Goal: Task Accomplishment & Management: Manage account settings

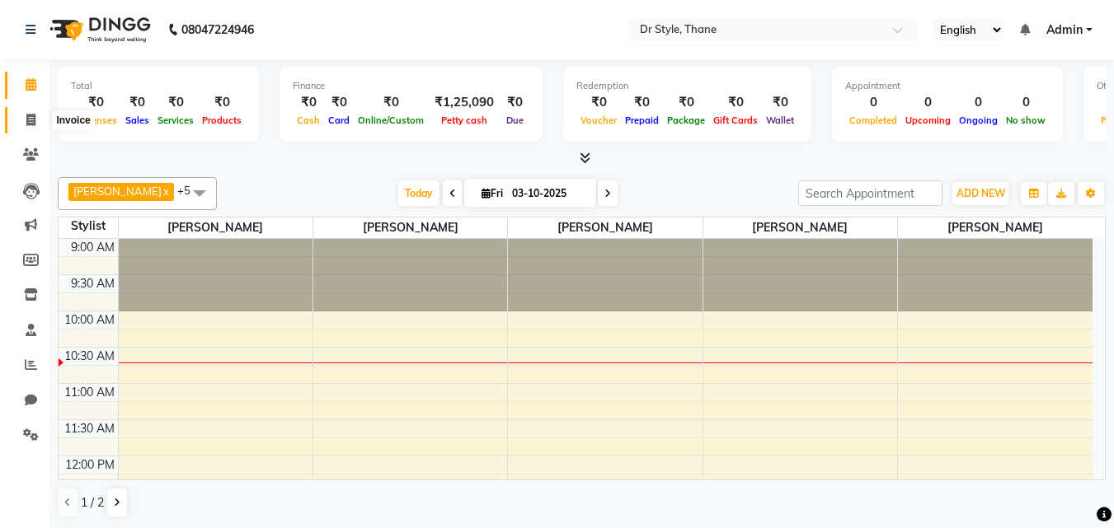
click at [27, 129] on span at bounding box center [30, 120] width 29 height 19
select select "7832"
select select "service"
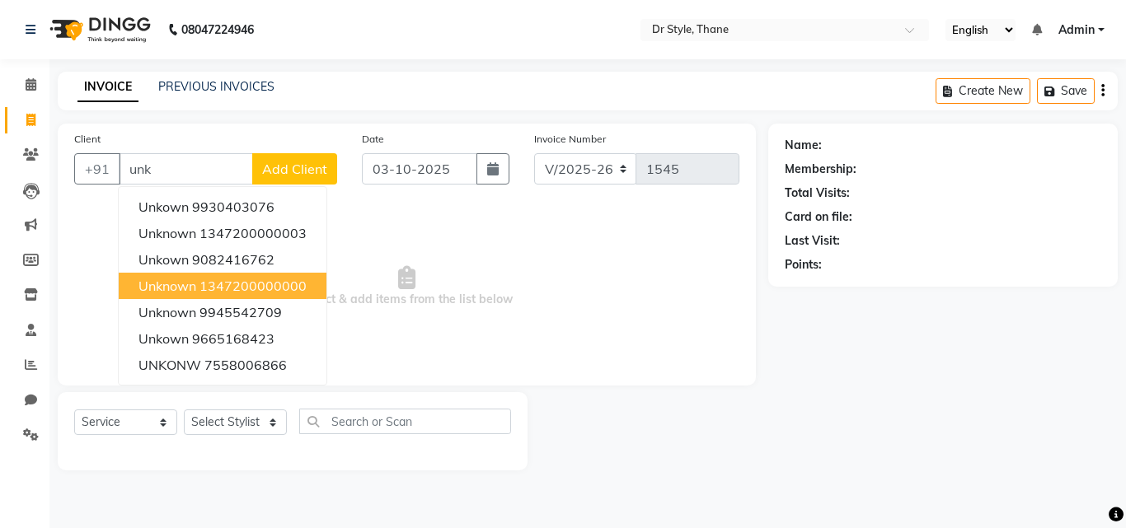
click at [187, 283] on span "unknown" at bounding box center [167, 286] width 58 height 16
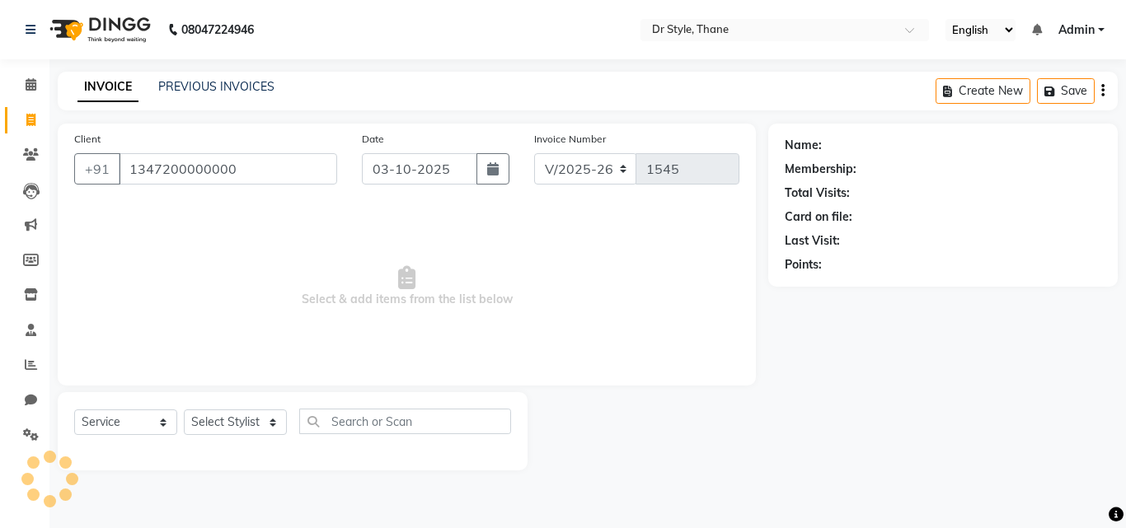
type input "1347200000000"
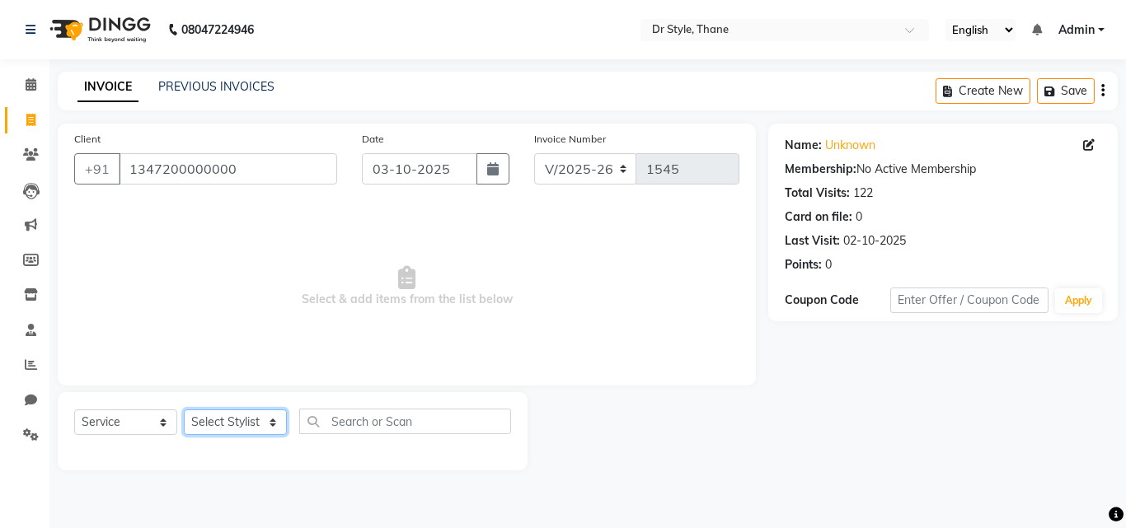
click at [214, 426] on select "Select Stylist [PERSON_NAME] [PERSON_NAME] [PERSON_NAME] [PERSON_NAME] [PERSON_…" at bounding box center [235, 423] width 103 height 26
select select "91939"
click at [184, 410] on select "Select Stylist [PERSON_NAME] [PERSON_NAME] [PERSON_NAME] [PERSON_NAME] [PERSON_…" at bounding box center [235, 423] width 103 height 26
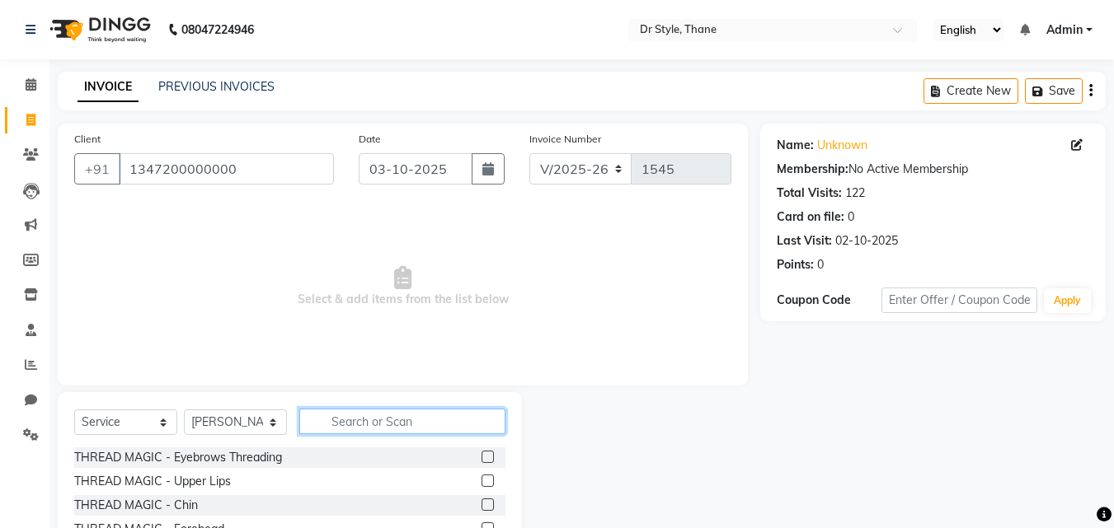
click at [418, 414] on input "text" at bounding box center [402, 422] width 206 height 26
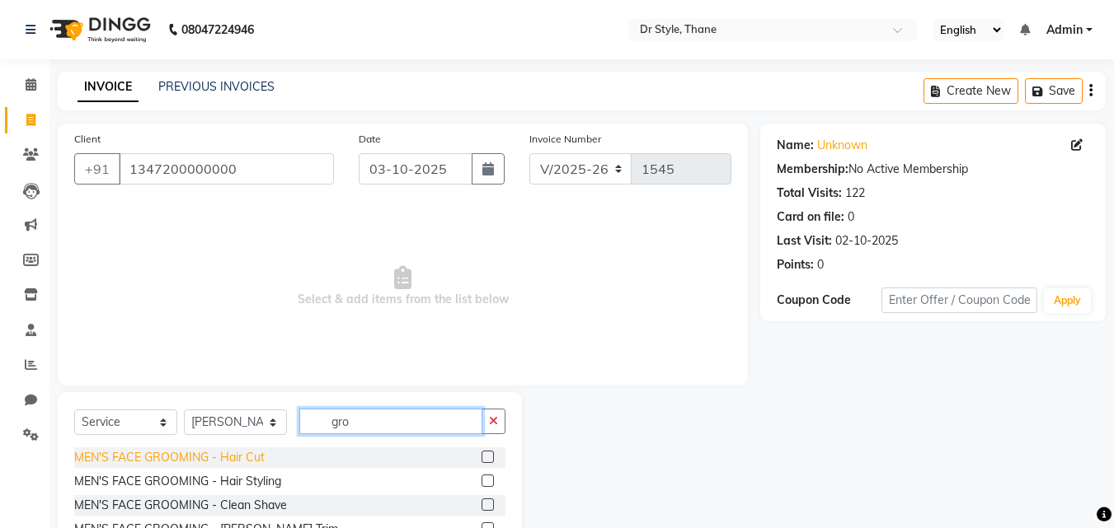
type input "gro"
click at [199, 452] on div "MEN'S FACE GROOMING - Hair Cut" at bounding box center [169, 457] width 190 height 17
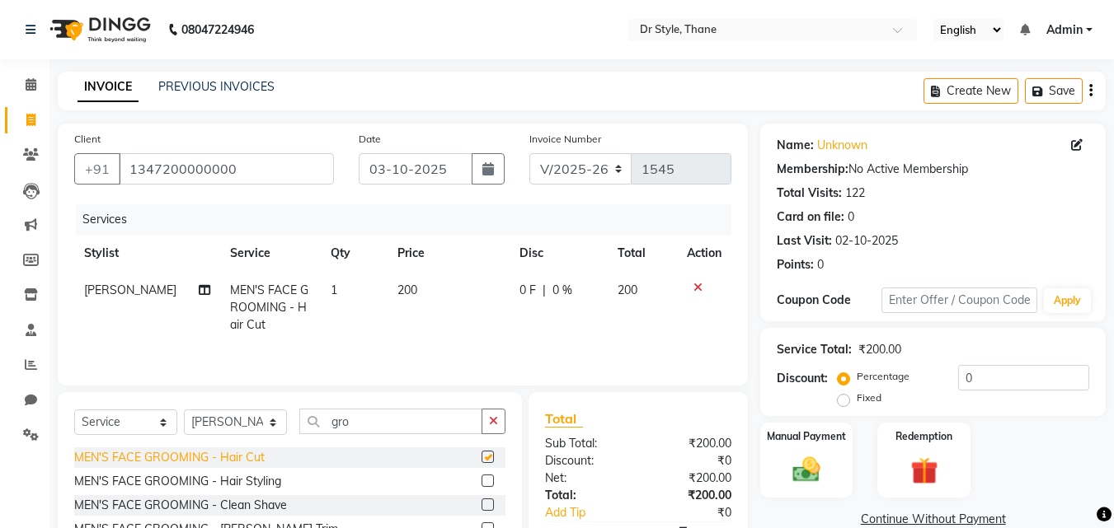
checkbox input "false"
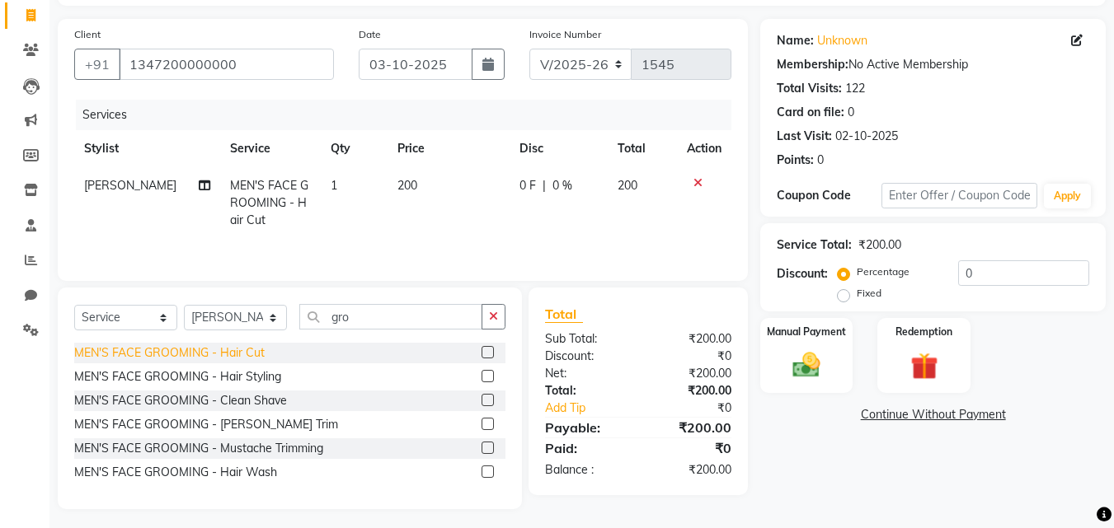
scroll to position [110, 0]
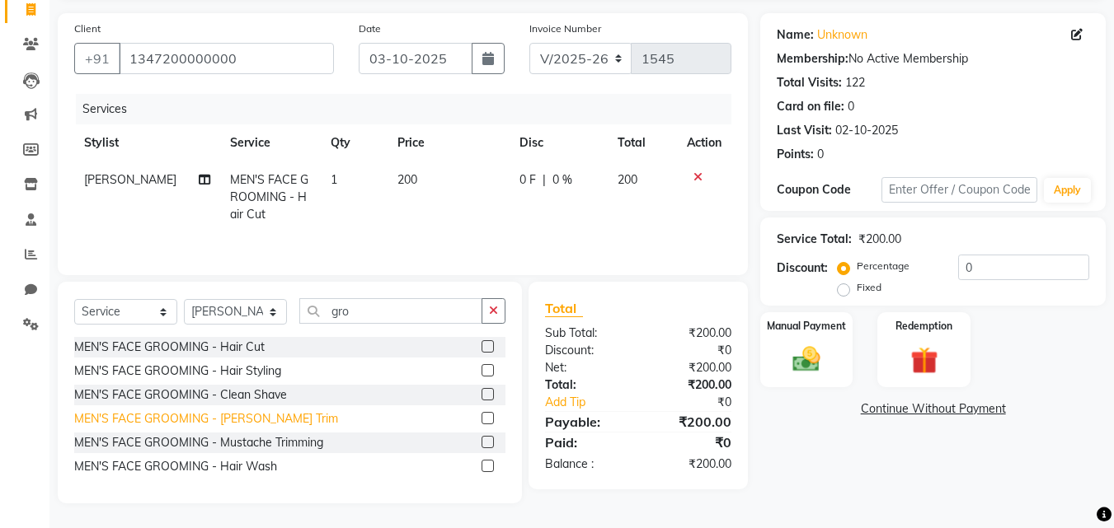
click at [271, 416] on div "MEN'S FACE GROOMING - [PERSON_NAME] Trim" at bounding box center [206, 419] width 264 height 17
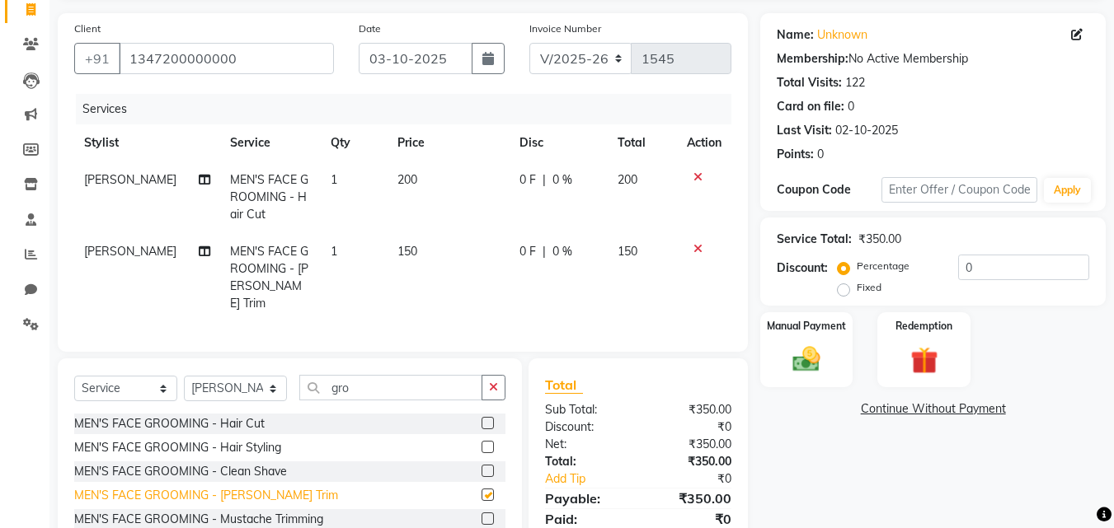
checkbox input "false"
click at [829, 346] on img at bounding box center [806, 359] width 46 height 33
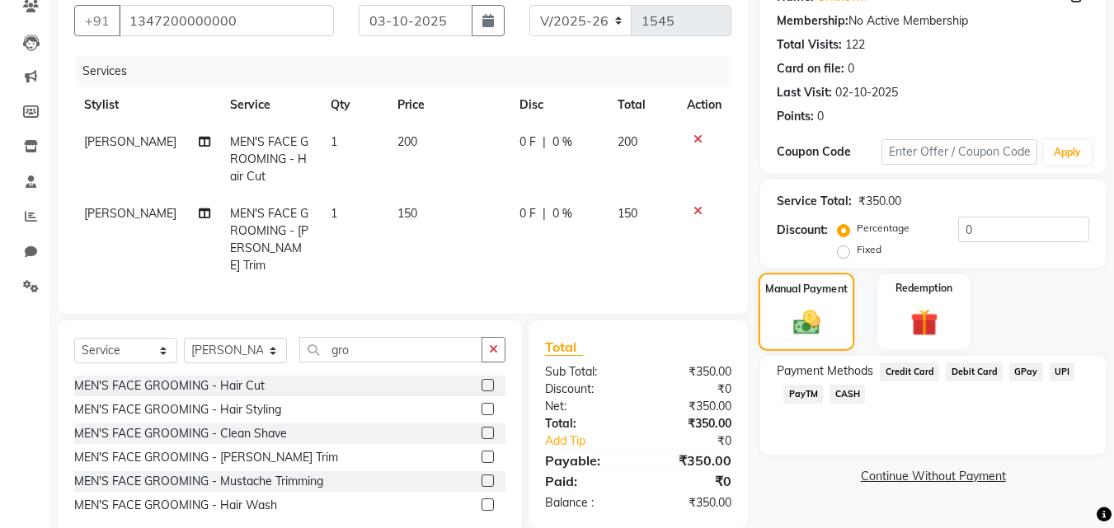
scroll to position [182, 0]
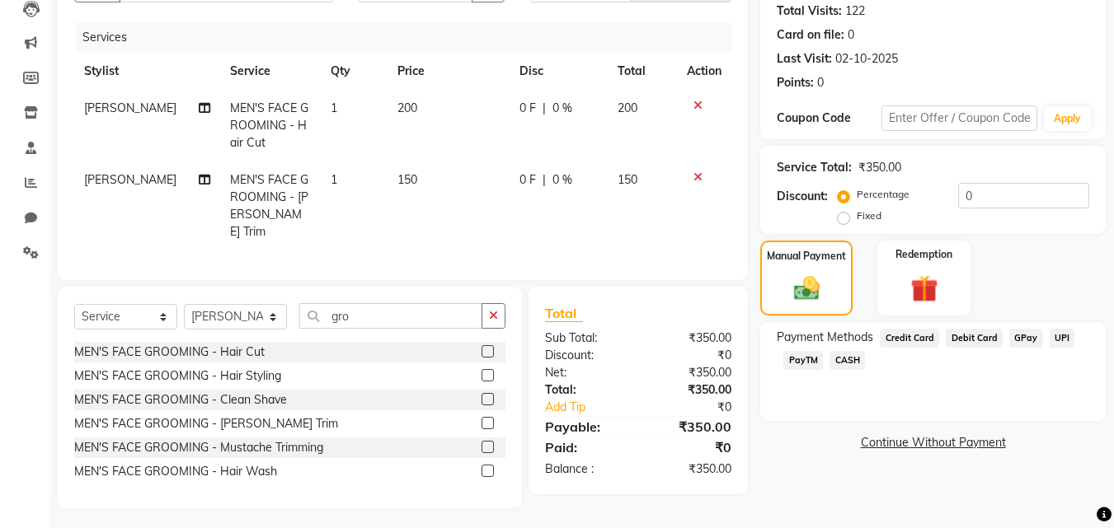
click at [1019, 336] on span "GPay" at bounding box center [1026, 338] width 34 height 19
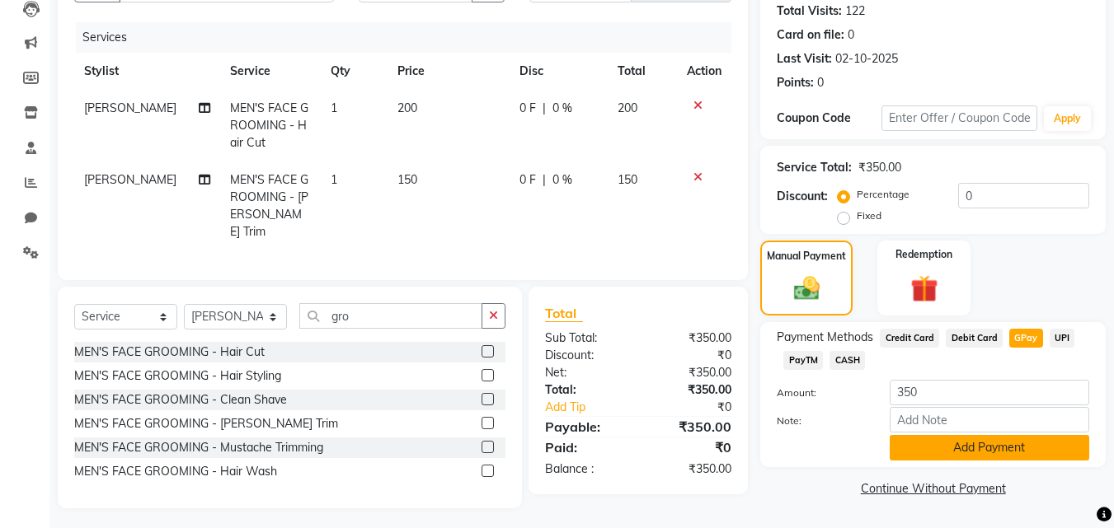
click at [903, 441] on button "Add Payment" at bounding box center [988, 448] width 199 height 26
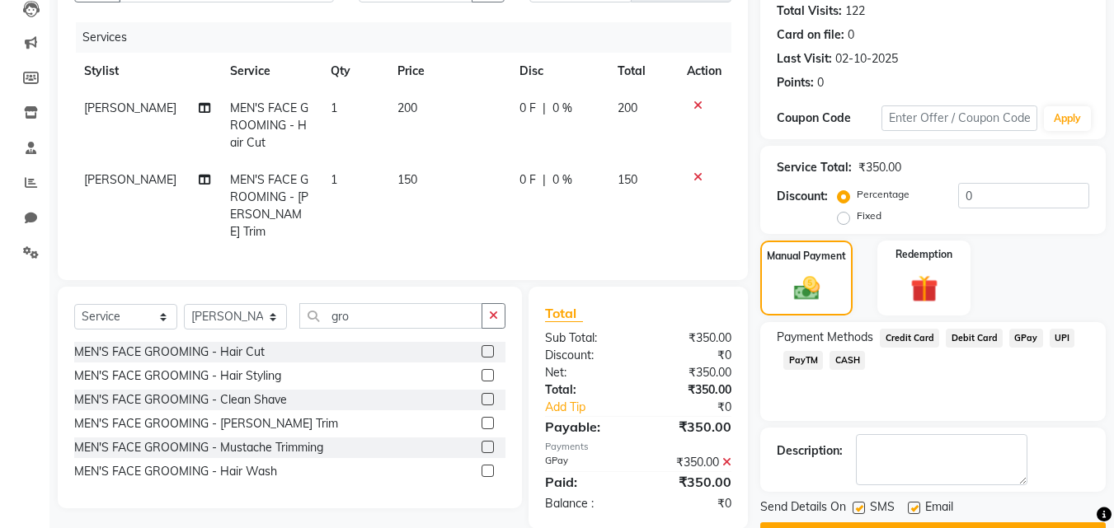
scroll to position [227, 0]
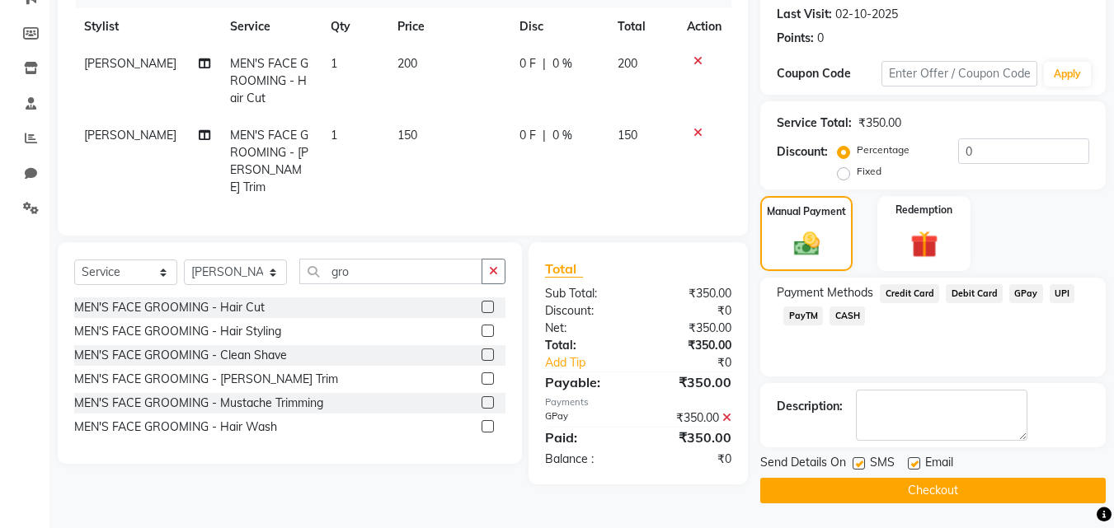
click at [849, 478] on button "Checkout" at bounding box center [932, 491] width 345 height 26
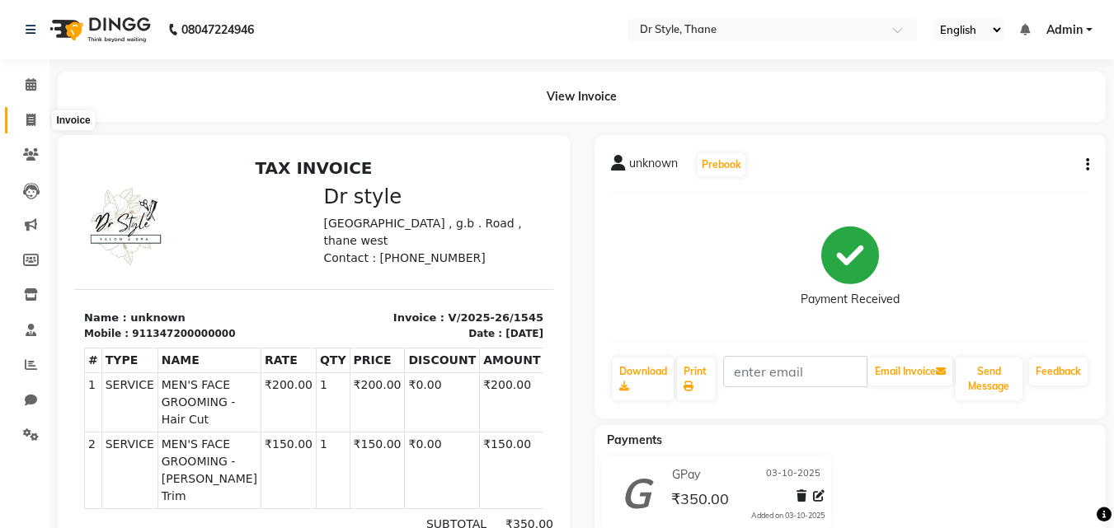
click at [27, 123] on icon at bounding box center [30, 120] width 9 height 12
select select "7832"
select select "service"
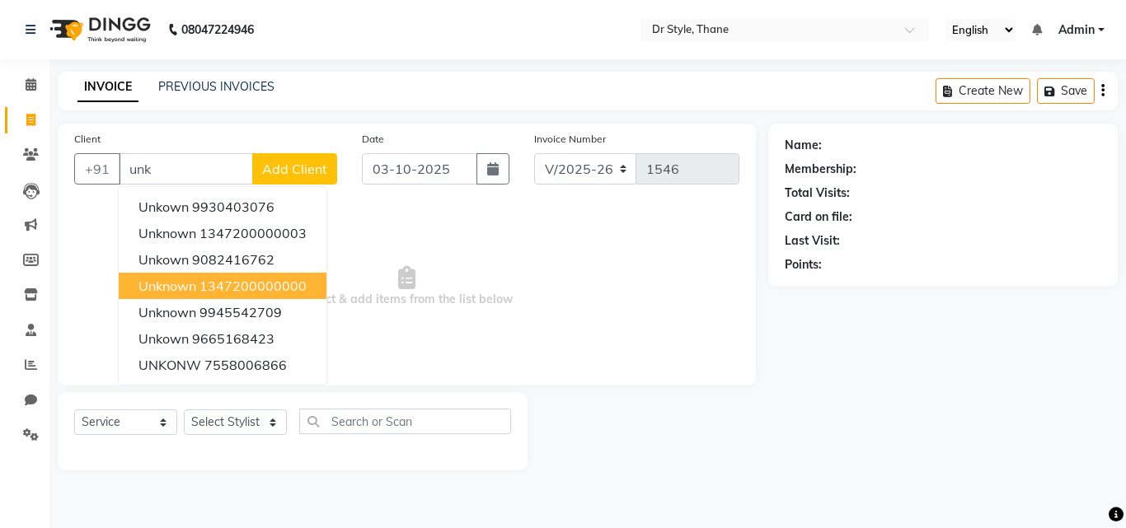
click at [192, 292] on span "unknown" at bounding box center [167, 286] width 58 height 16
type input "1347200000000"
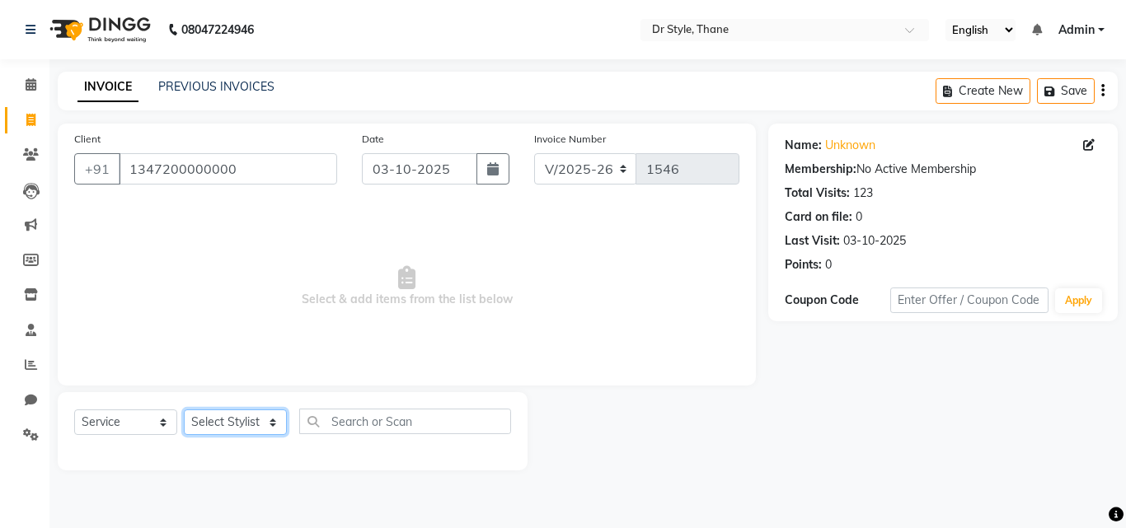
click at [263, 415] on select "Select Stylist [PERSON_NAME] [PERSON_NAME] [PERSON_NAME] [PERSON_NAME] [PERSON_…" at bounding box center [235, 423] width 103 height 26
select select "91881"
click at [184, 410] on select "Select Stylist [PERSON_NAME] [PERSON_NAME] [PERSON_NAME] [PERSON_NAME] [PERSON_…" at bounding box center [235, 423] width 103 height 26
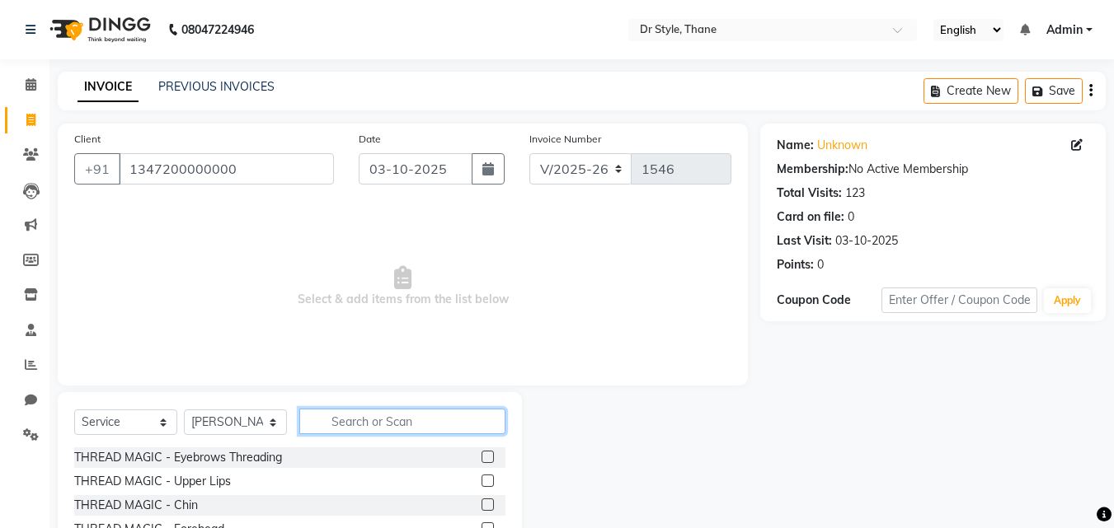
click at [346, 430] on input "text" at bounding box center [402, 422] width 206 height 26
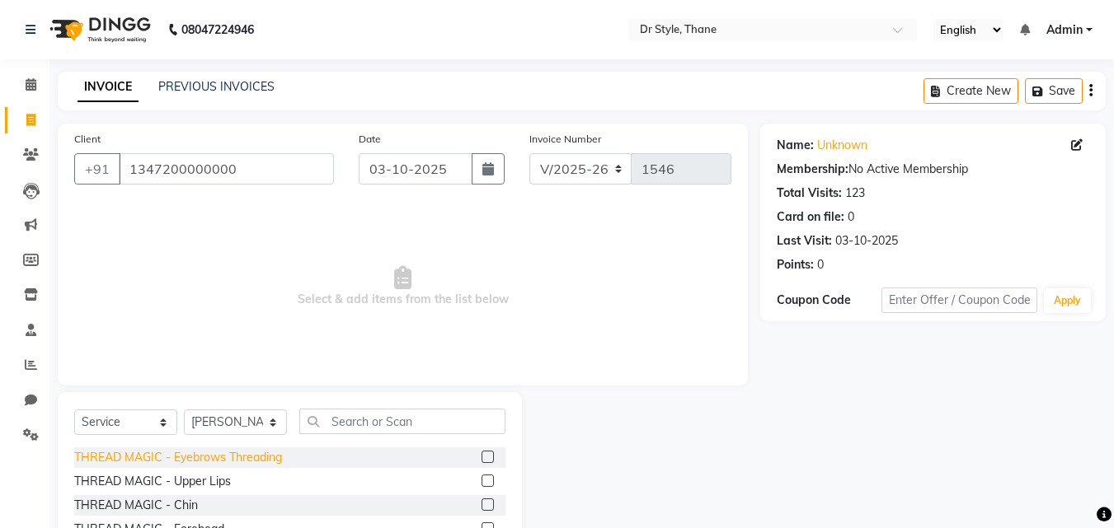
click at [242, 458] on div "THREAD MAGIC - Eyebrows Threading" at bounding box center [178, 457] width 208 height 17
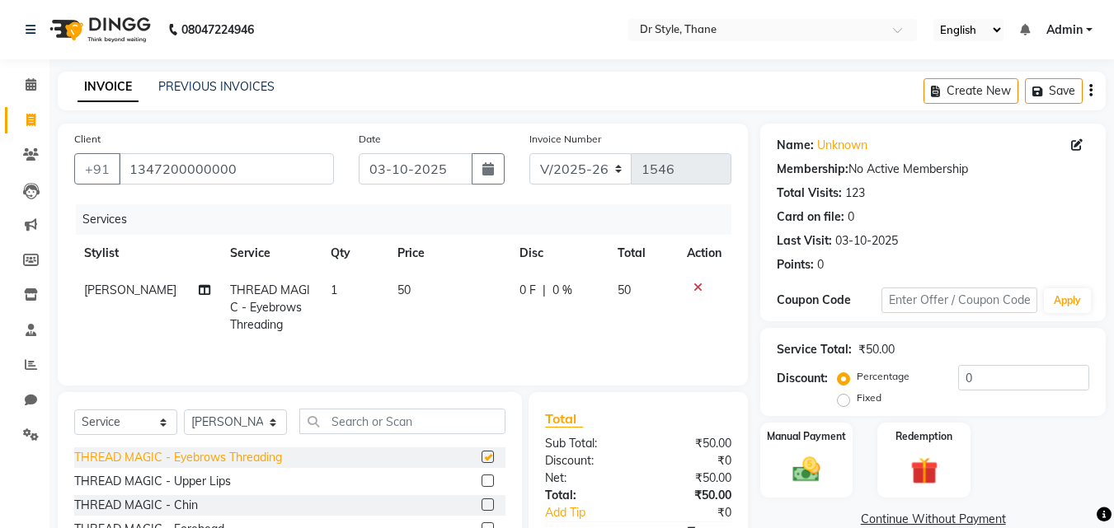
checkbox input "false"
click at [211, 481] on div "THREAD MAGIC - Upper Lips" at bounding box center [152, 481] width 157 height 17
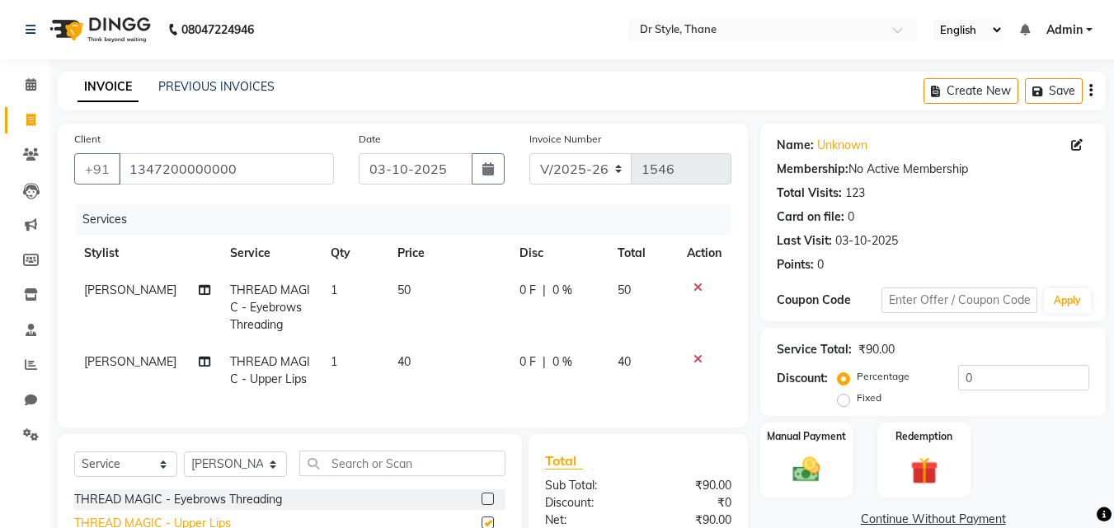
checkbox input "false"
click at [819, 471] on img at bounding box center [806, 469] width 46 height 33
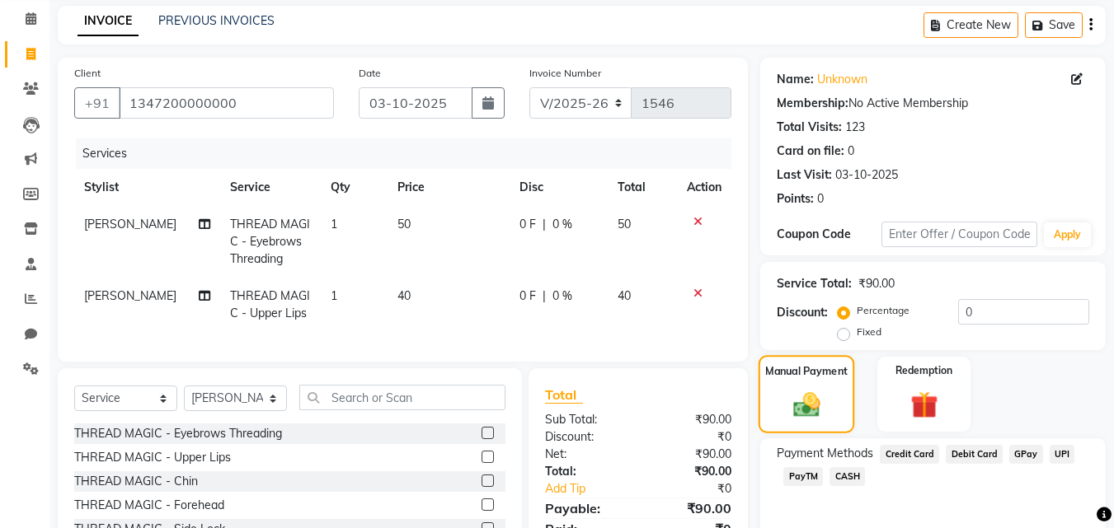
scroll to position [186, 0]
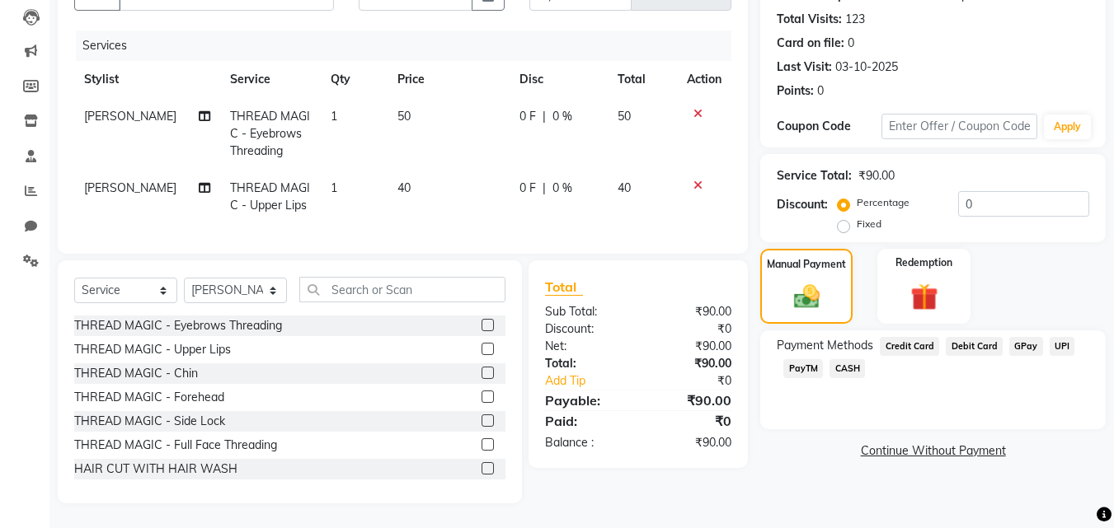
click at [1021, 337] on span "GPay" at bounding box center [1026, 346] width 34 height 19
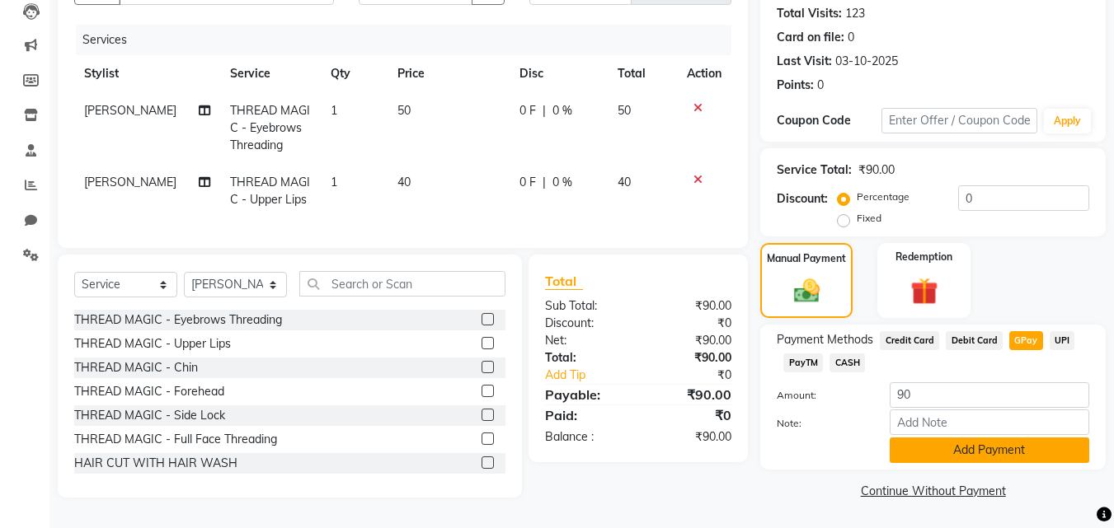
click at [1000, 441] on button "Add Payment" at bounding box center [988, 451] width 199 height 26
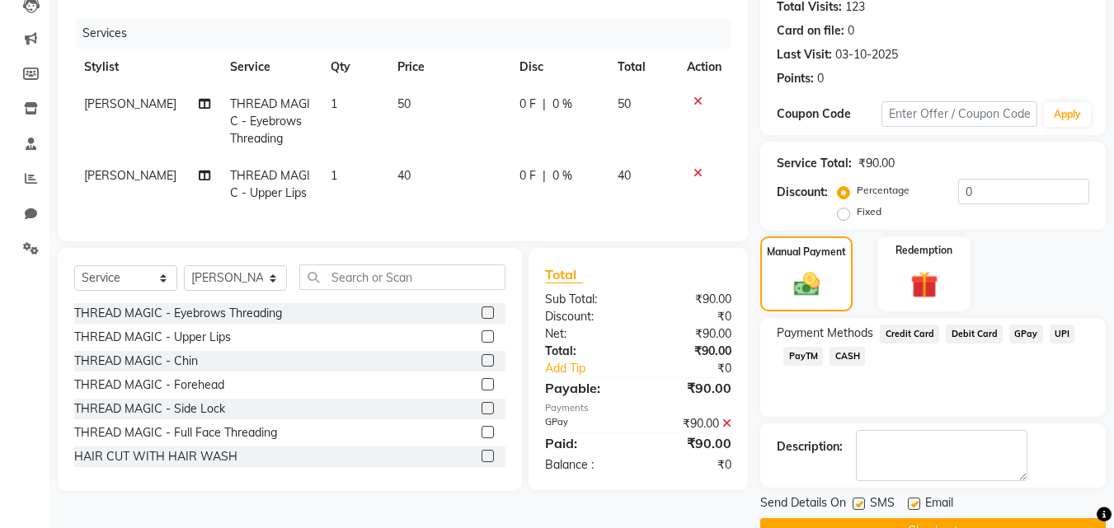
scroll to position [227, 0]
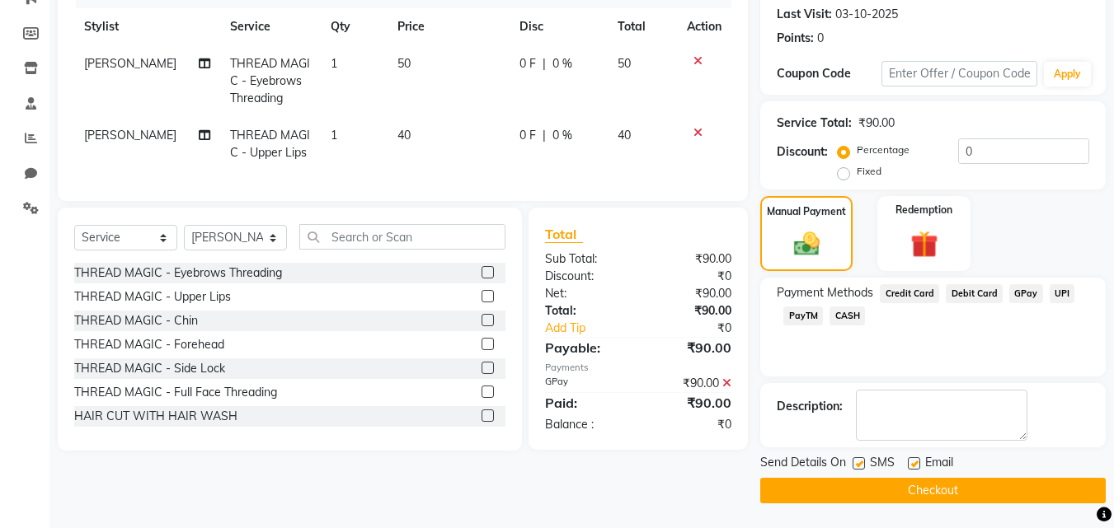
click at [934, 492] on button "Checkout" at bounding box center [932, 491] width 345 height 26
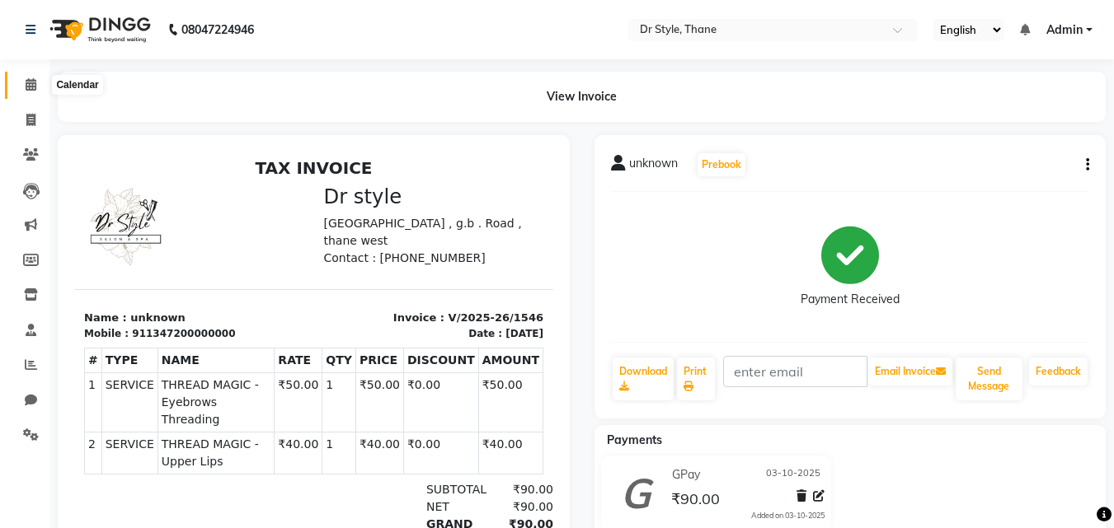
click at [31, 87] on icon at bounding box center [31, 84] width 11 height 12
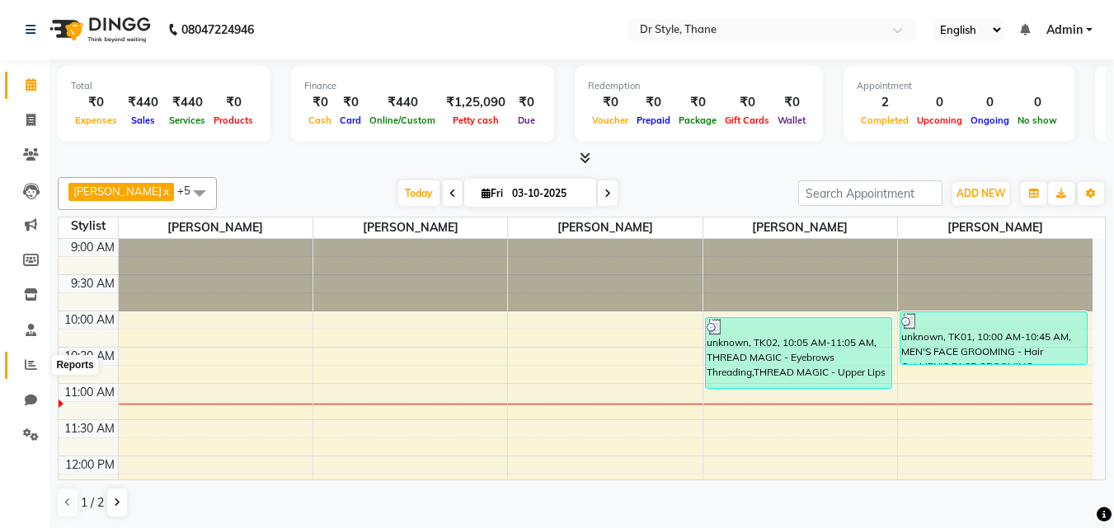
click at [35, 373] on span at bounding box center [30, 365] width 29 height 19
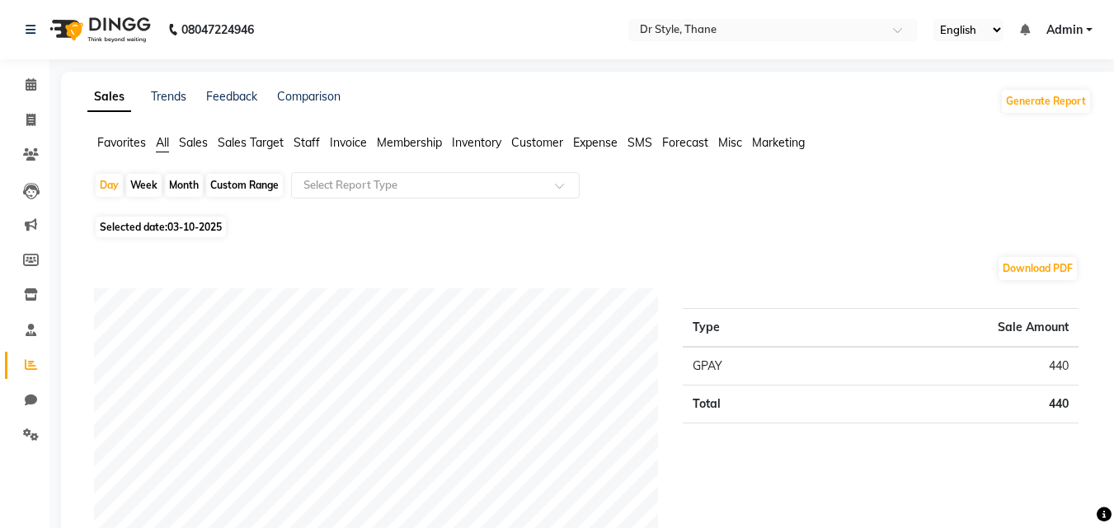
click at [176, 179] on div "Month" at bounding box center [184, 185] width 38 height 23
select select "10"
select select "2025"
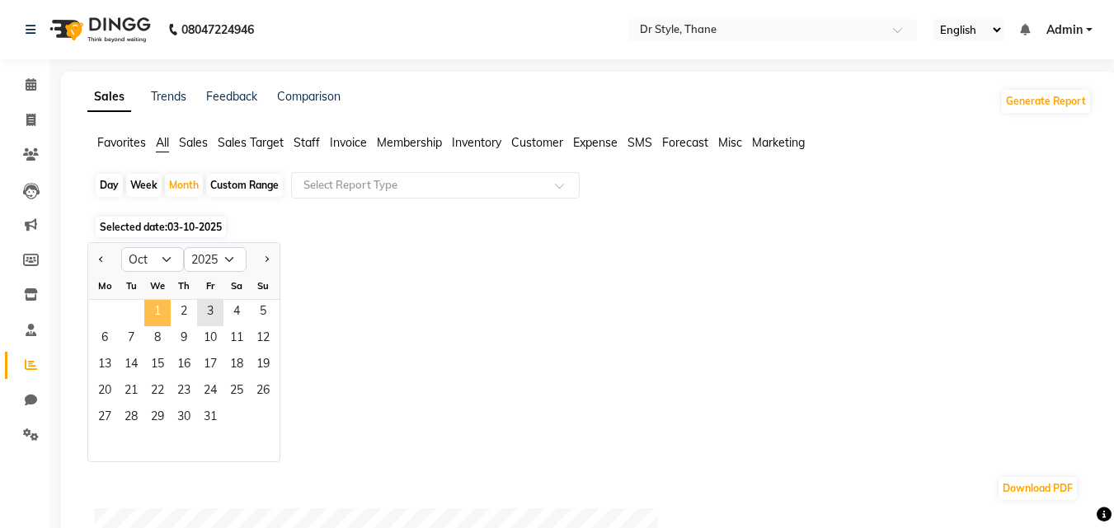
click at [161, 308] on span "1" at bounding box center [157, 313] width 26 height 26
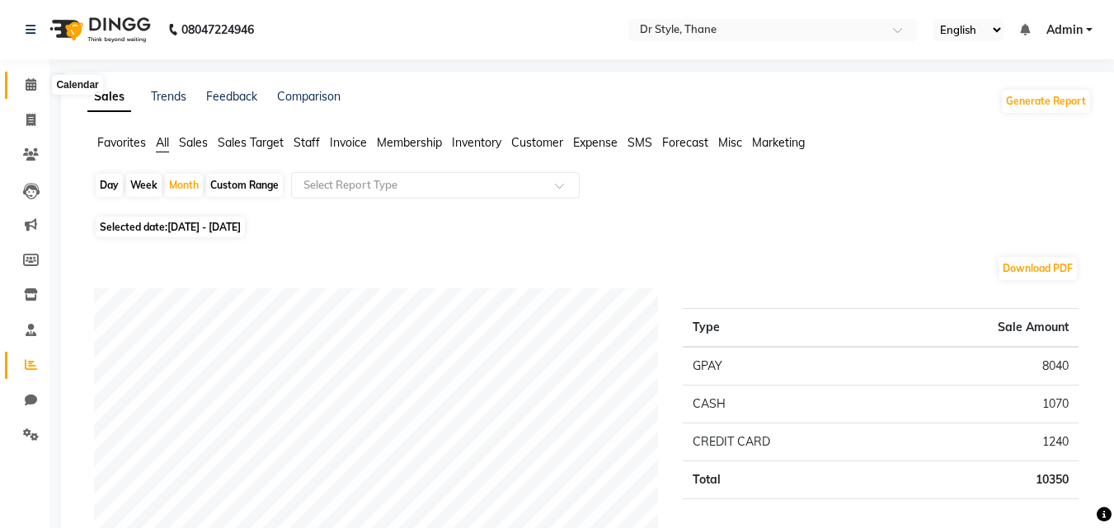
click at [21, 92] on span at bounding box center [30, 85] width 29 height 19
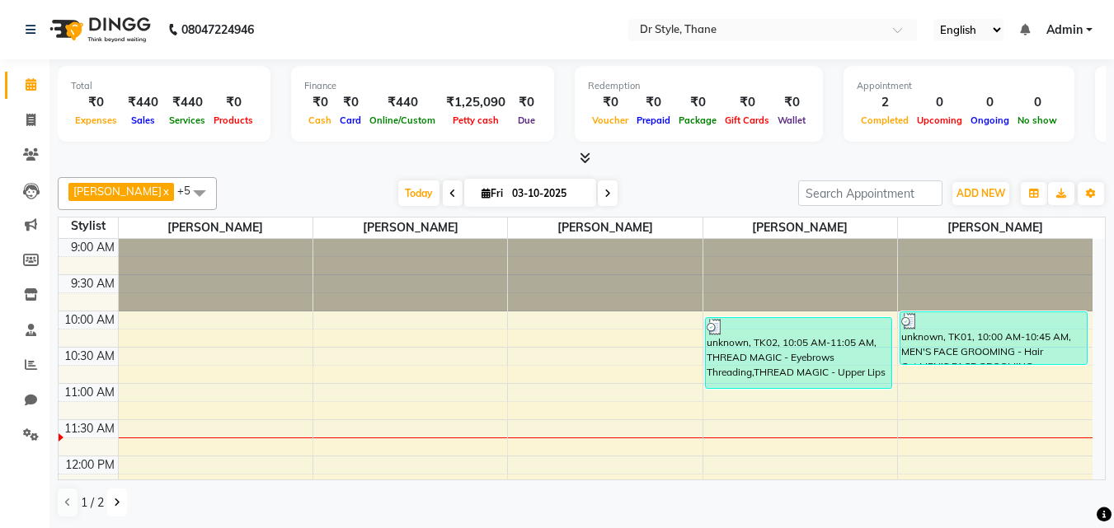
click at [121, 508] on button at bounding box center [117, 503] width 20 height 28
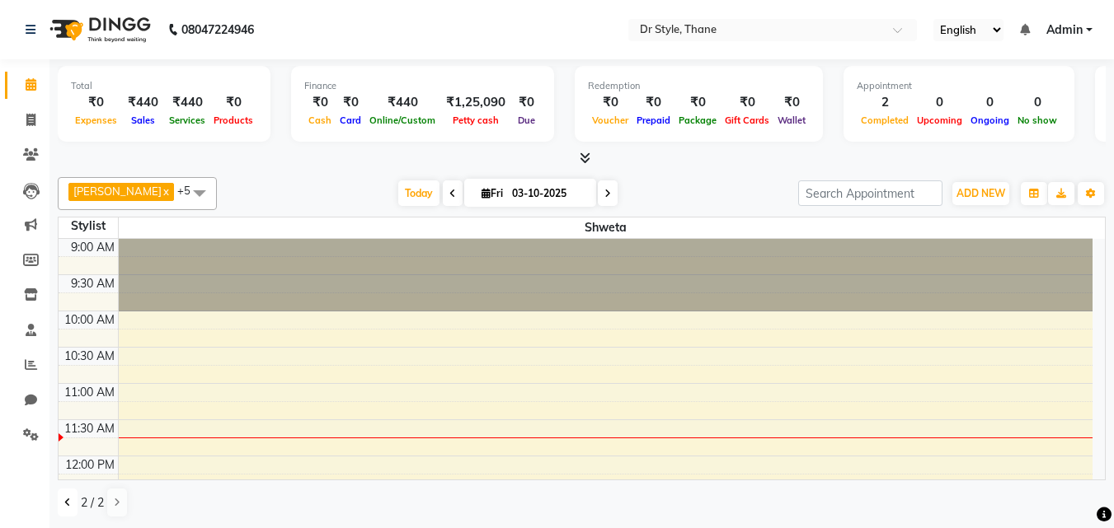
click at [68, 501] on icon at bounding box center [67, 503] width 7 height 10
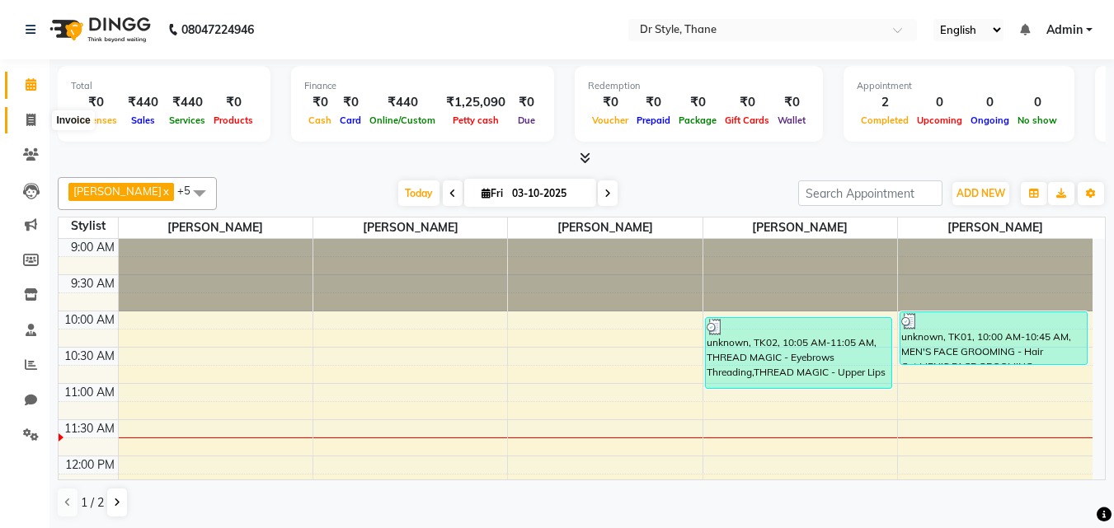
click at [27, 119] on icon at bounding box center [30, 120] width 9 height 12
select select "service"
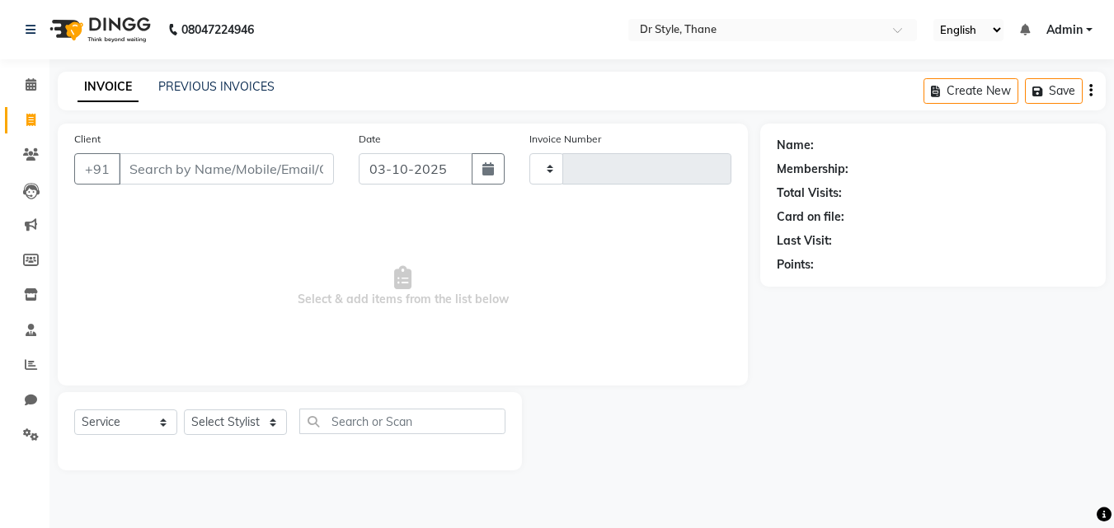
type input "1547"
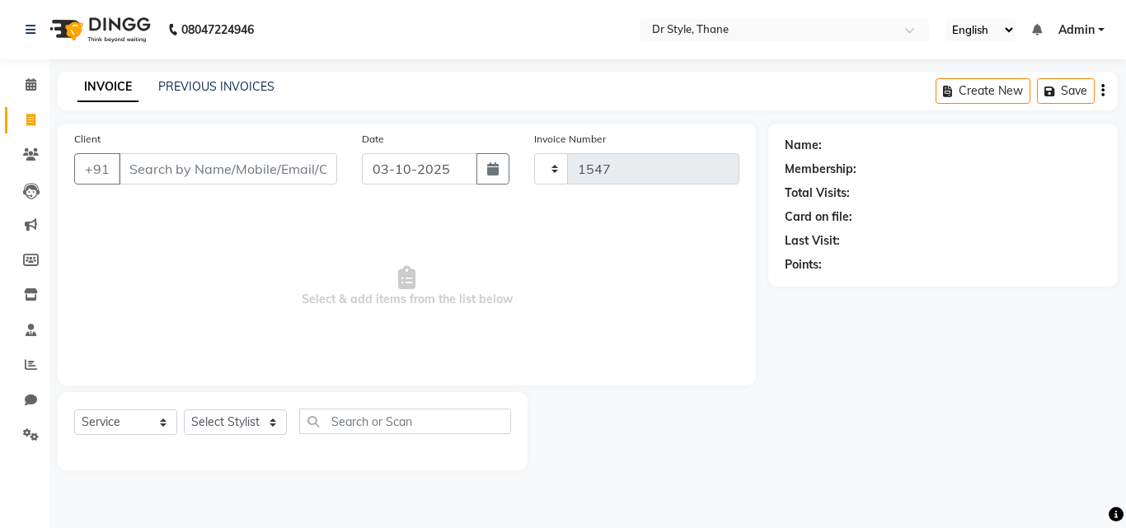
select select "7832"
click at [29, 78] on icon at bounding box center [31, 84] width 11 height 12
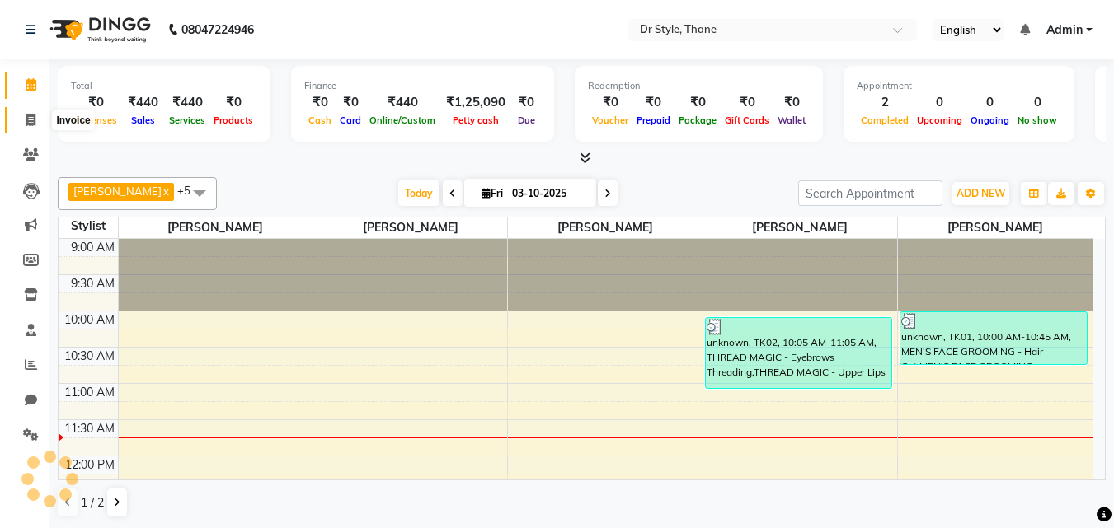
click at [37, 119] on span at bounding box center [30, 120] width 29 height 19
select select "service"
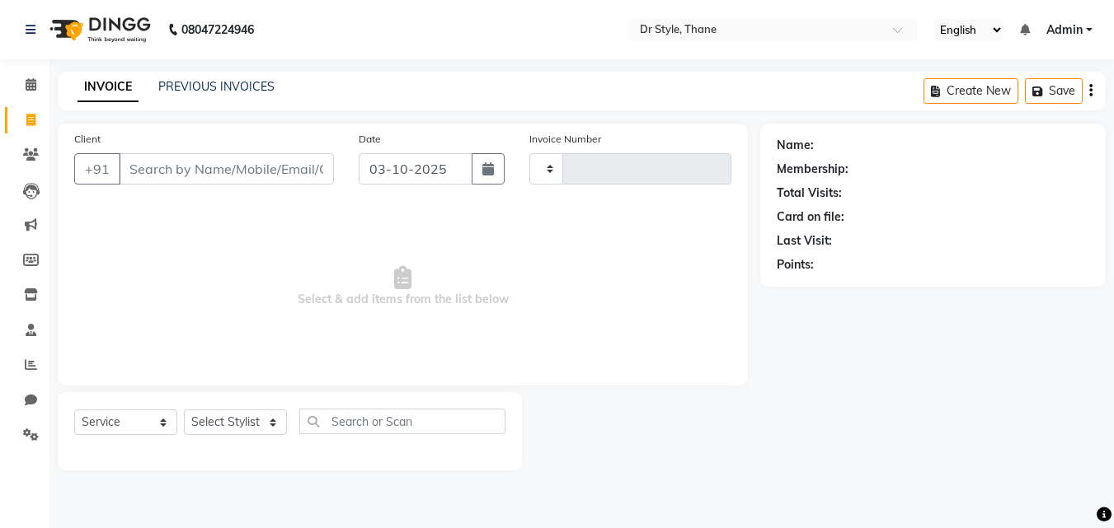
type input "1547"
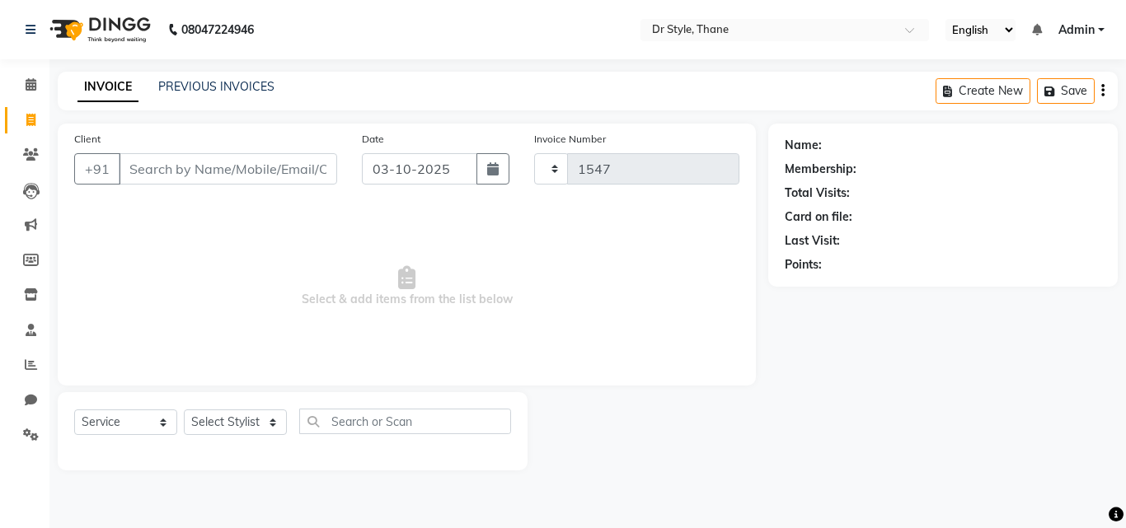
select select "7832"
click at [218, 81] on link "PREVIOUS INVOICES" at bounding box center [216, 86] width 116 height 15
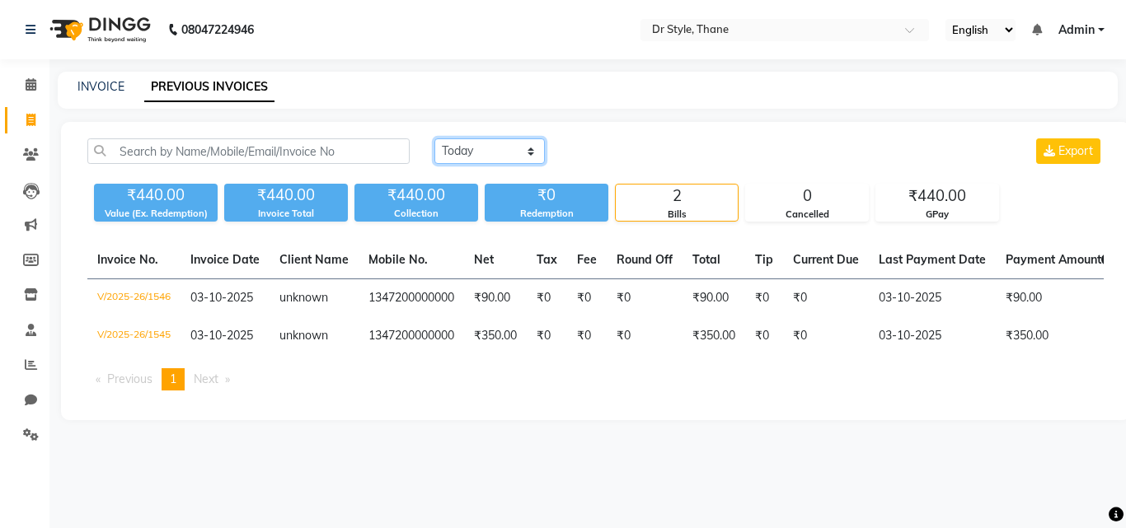
click at [458, 153] on select "[DATE] [DATE] Custom Range" at bounding box center [489, 151] width 110 height 26
select select "[DATE]"
click at [434, 138] on select "[DATE] [DATE] Custom Range" at bounding box center [489, 151] width 110 height 26
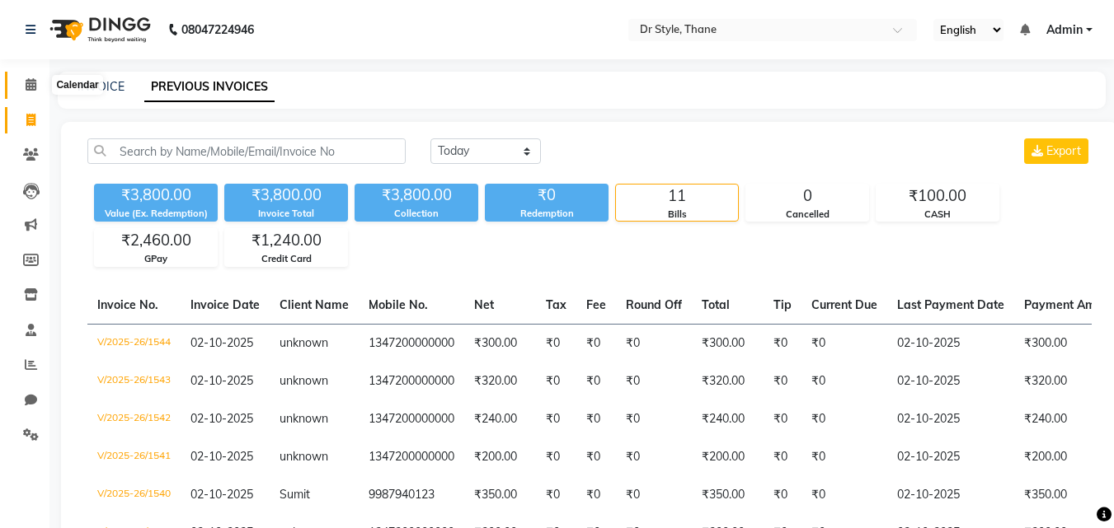
click at [31, 88] on icon at bounding box center [31, 84] width 11 height 12
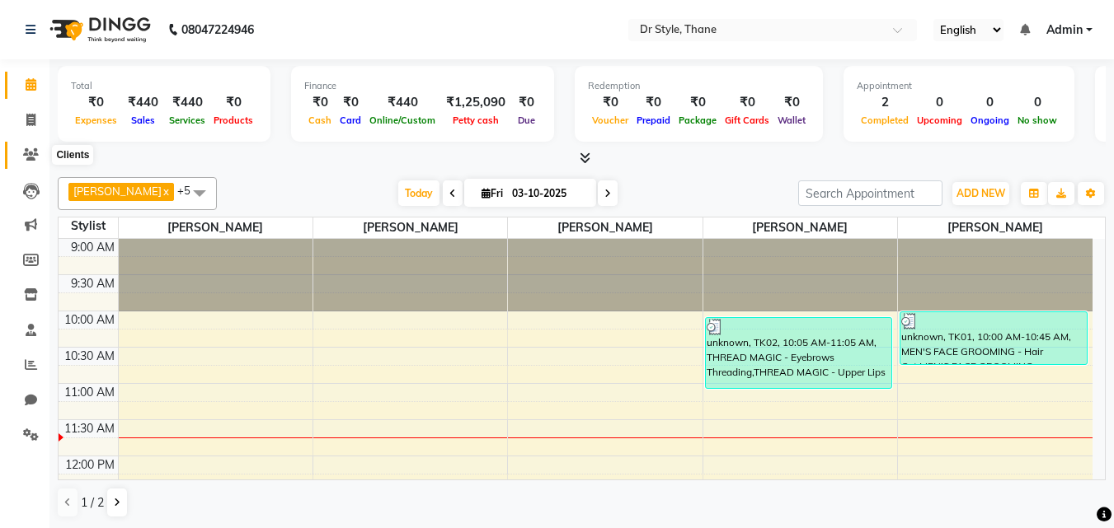
click at [23, 158] on icon at bounding box center [31, 154] width 16 height 12
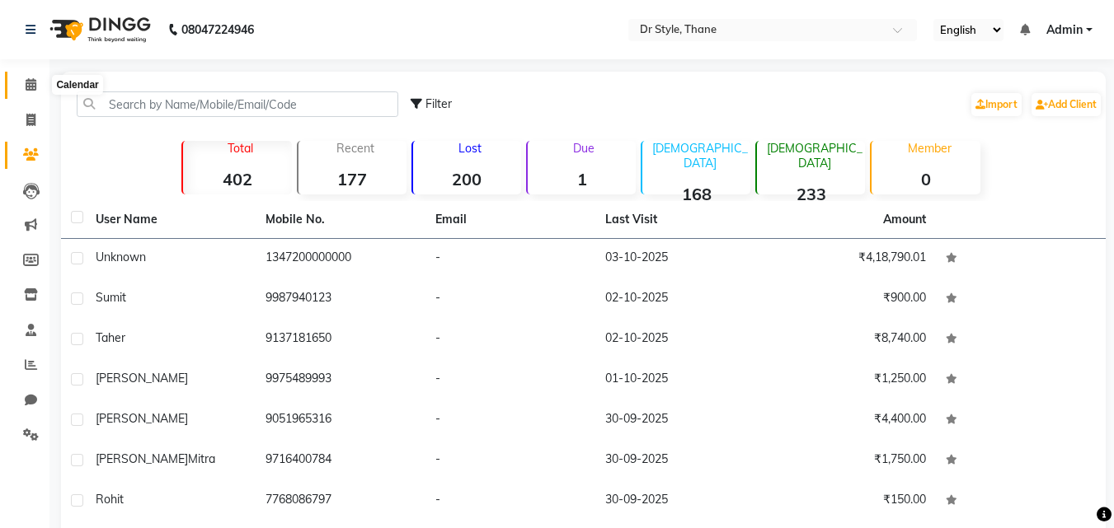
click at [35, 91] on span at bounding box center [30, 85] width 29 height 19
